Goal: Task Accomplishment & Management: Use online tool/utility

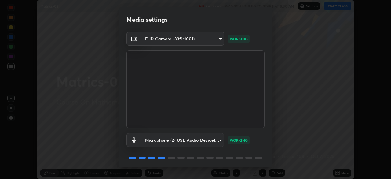
scroll to position [22, 0]
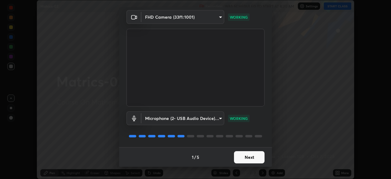
click at [259, 155] on button "Next" at bounding box center [249, 157] width 31 height 12
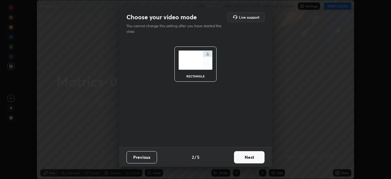
scroll to position [0, 0]
click at [258, 157] on button "Next" at bounding box center [249, 157] width 31 height 12
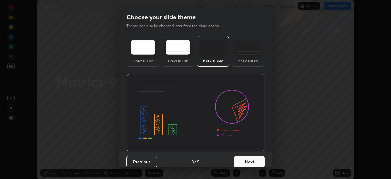
click at [258, 157] on button "Next" at bounding box center [249, 161] width 31 height 12
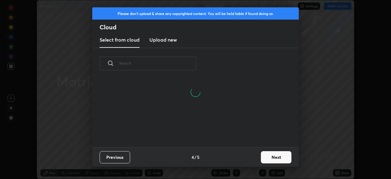
click at [282, 154] on button "Next" at bounding box center [276, 157] width 31 height 12
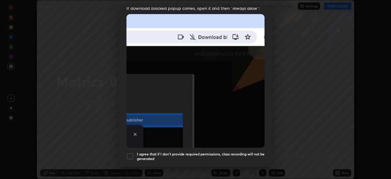
scroll to position [146, 0]
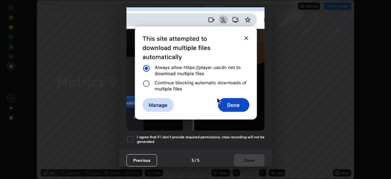
click at [257, 134] on h5 "I agree that if I don't provide required permissions, class recording will not …" at bounding box center [201, 138] width 128 height 9
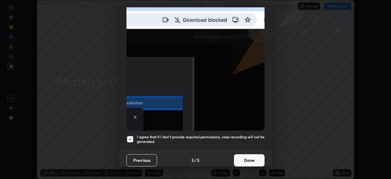
click at [255, 155] on button "Done" at bounding box center [249, 160] width 31 height 12
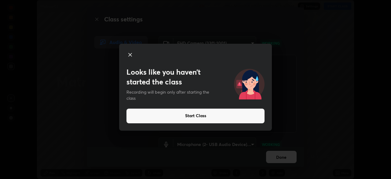
click at [215, 113] on button "Start Class" at bounding box center [195, 115] width 138 height 15
click at [239, 113] on button "Start Class" at bounding box center [195, 115] width 138 height 15
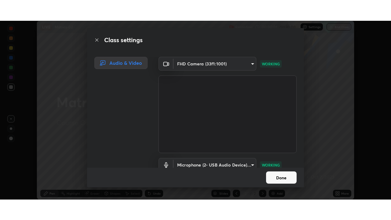
scroll to position [28, 0]
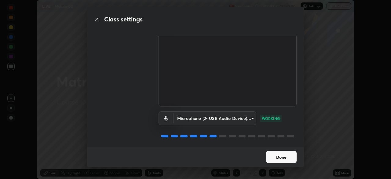
click at [294, 153] on button "Done" at bounding box center [281, 156] width 31 height 12
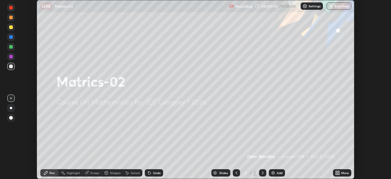
click at [338, 171] on icon at bounding box center [339, 172] width 2 height 2
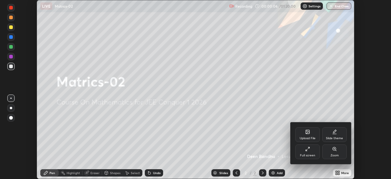
click at [310, 152] on div "Full screen" at bounding box center [307, 151] width 24 height 15
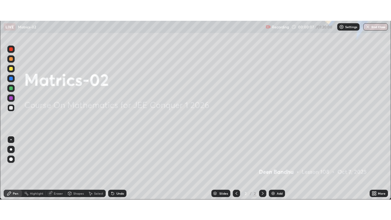
scroll to position [220, 391]
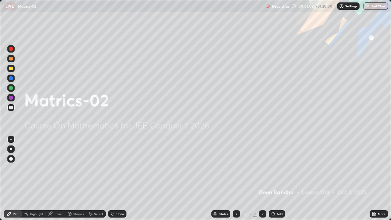
click at [279, 178] on div "Add" at bounding box center [280, 213] width 6 height 3
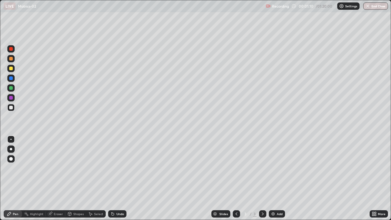
click at [10, 98] on div at bounding box center [11, 98] width 4 height 4
click at [11, 67] on div at bounding box center [11, 69] width 4 height 4
click at [13, 97] on div at bounding box center [10, 97] width 7 height 7
click at [11, 68] on div at bounding box center [11, 69] width 4 height 4
click at [54, 178] on div "Eraser" at bounding box center [58, 213] width 9 height 3
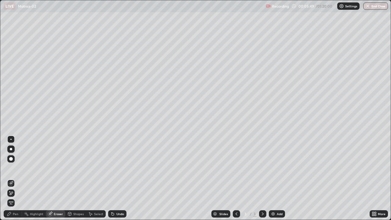
click at [12, 178] on div "Pen" at bounding box center [13, 213] width 18 height 7
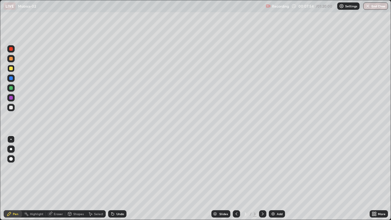
click at [12, 97] on div at bounding box center [11, 98] width 4 height 4
click at [277, 178] on div "Add" at bounding box center [280, 213] width 6 height 3
click at [236, 178] on icon at bounding box center [236, 213] width 5 height 5
click at [54, 178] on div "Eraser" at bounding box center [58, 213] width 9 height 3
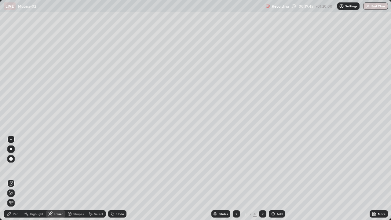
click at [56, 178] on div "Eraser" at bounding box center [58, 213] width 9 height 3
click at [262, 178] on icon at bounding box center [262, 213] width 5 height 5
click at [235, 178] on icon at bounding box center [236, 213] width 5 height 5
click at [262, 178] on icon at bounding box center [262, 213] width 5 height 5
click at [15, 178] on div "Pen" at bounding box center [15, 213] width 5 height 3
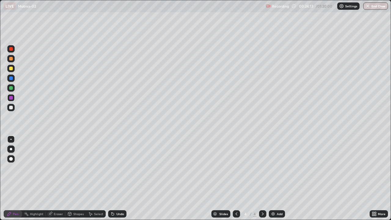
click at [278, 178] on div "Add" at bounding box center [280, 213] width 6 height 3
click at [13, 58] on div at bounding box center [11, 59] width 4 height 4
click at [59, 178] on div "Eraser" at bounding box center [58, 213] width 9 height 3
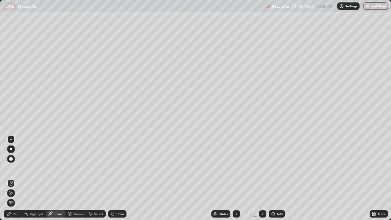
click at [17, 178] on div "Pen" at bounding box center [15, 213] width 5 height 3
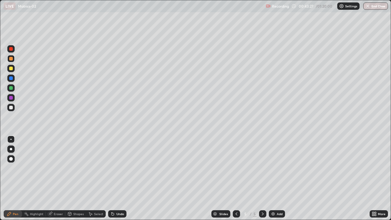
click at [278, 178] on div "Add" at bounding box center [277, 213] width 16 height 7
click at [235, 178] on icon at bounding box center [236, 213] width 5 height 5
click at [236, 178] on icon at bounding box center [236, 213] width 5 height 5
click at [260, 178] on div at bounding box center [262, 213] width 7 height 7
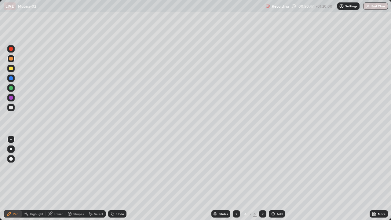
click at [262, 178] on icon at bounding box center [262, 213] width 5 height 5
click at [264, 178] on icon at bounding box center [262, 213] width 5 height 5
click at [378, 6] on button "End Class" at bounding box center [375, 5] width 25 height 7
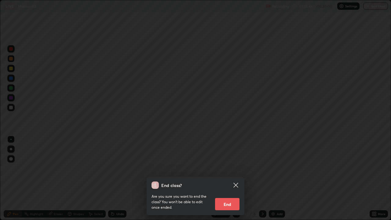
click at [237, 178] on button "End" at bounding box center [227, 204] width 24 height 12
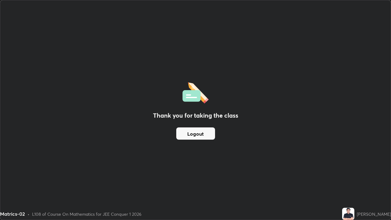
click at [208, 133] on button "Logout" at bounding box center [195, 133] width 39 height 12
